Goal: Information Seeking & Learning: Learn about a topic

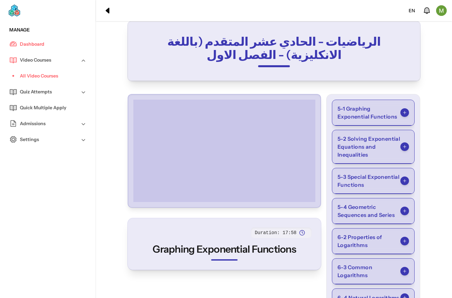
scroll to position [2, 0]
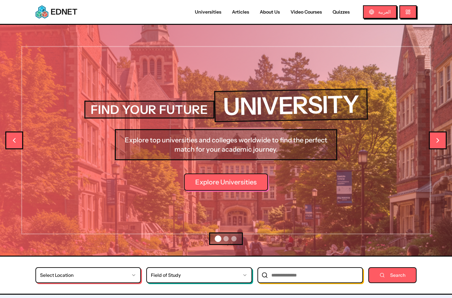
click at [309, 11] on link "Video Courses" at bounding box center [306, 12] width 42 height 7
select select "*"
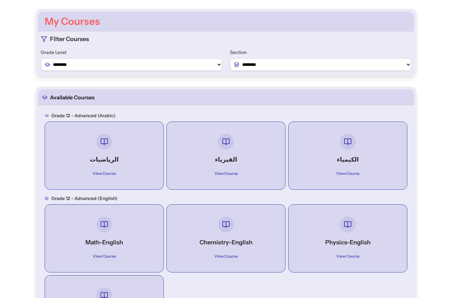
scroll to position [28, 0]
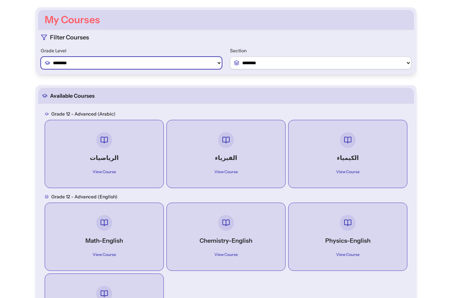
click at [64, 62] on select "******** ******** ********" at bounding box center [131, 63] width 181 height 13
select select "*"
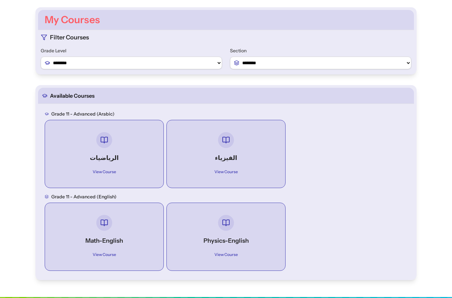
click at [94, 139] on div at bounding box center [104, 140] width 95 height 16
